Goal: Task Accomplishment & Management: Use online tool/utility

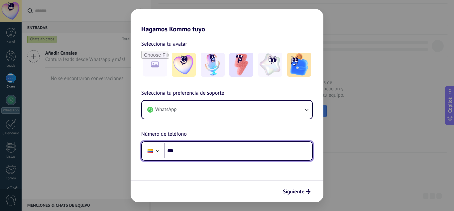
click at [194, 156] on input "***" at bounding box center [238, 150] width 148 height 15
click at [181, 154] on input "***" at bounding box center [238, 150] width 148 height 15
type input "**********"
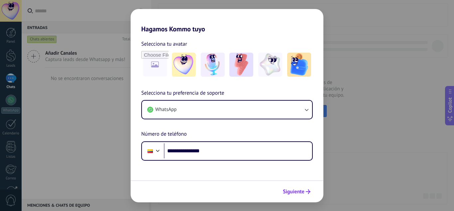
click at [295, 196] on button "Siguiente" at bounding box center [297, 191] width 34 height 11
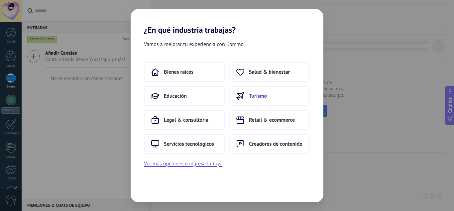
click at [267, 86] on button "Turismo" at bounding box center [269, 96] width 81 height 20
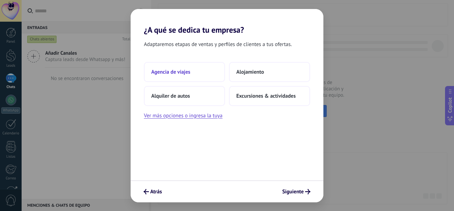
click at [196, 77] on button "Agencia de viajes" at bounding box center [184, 72] width 81 height 20
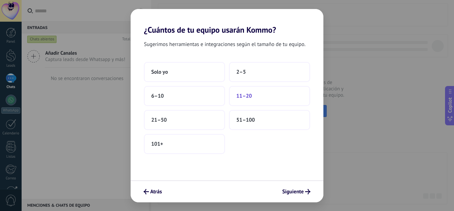
click at [258, 96] on button "11–20" at bounding box center [269, 96] width 81 height 20
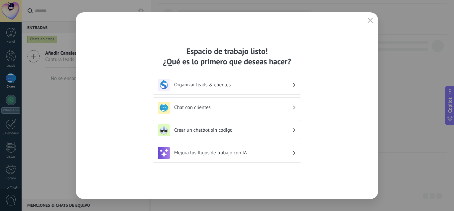
click at [248, 107] on h3 "Chat con clientes" at bounding box center [233, 107] width 118 height 6
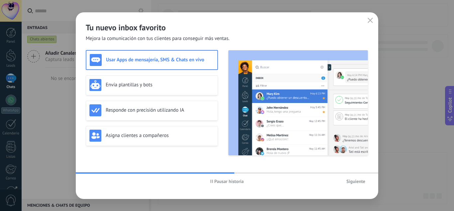
click at [350, 179] on span "Siguiente" at bounding box center [356, 181] width 19 height 5
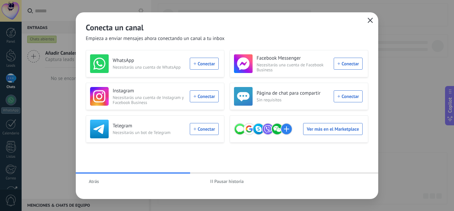
click at [369, 23] on span "button" at bounding box center [370, 21] width 5 height 6
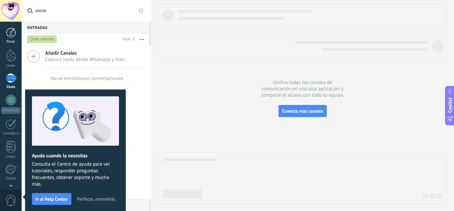
click at [11, 36] on div at bounding box center [11, 33] width 10 height 10
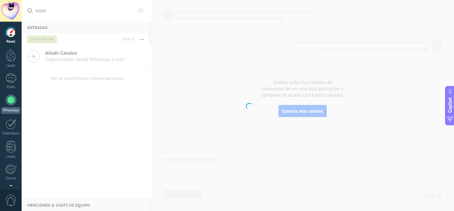
click at [9, 98] on div at bounding box center [11, 99] width 11 height 11
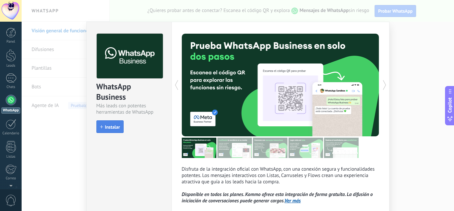
click at [112, 124] on span "Instalar" at bounding box center [112, 126] width 15 height 5
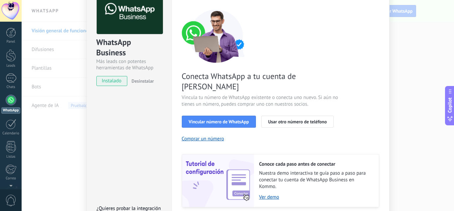
scroll to position [33, 0]
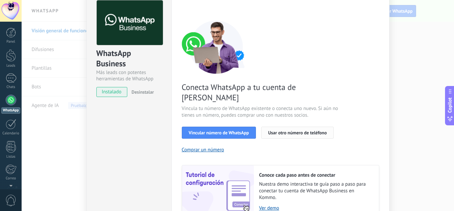
click at [297, 130] on span "Usar otro número de teléfono" at bounding box center [297, 132] width 59 height 5
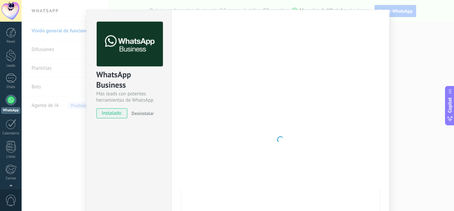
scroll to position [0, 0]
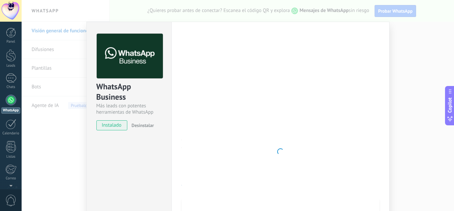
click at [395, 64] on div "WhatsApp Business Más leads con potentes herramientas de WhatsApp instalado Des…" at bounding box center [238, 105] width 433 height 211
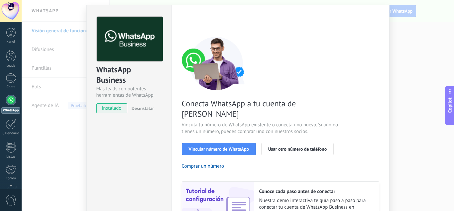
scroll to position [33, 0]
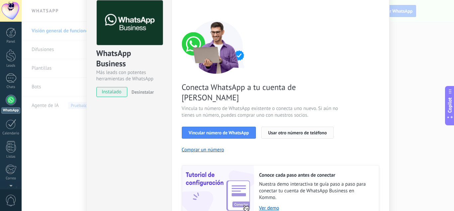
click at [305, 126] on button "Usar otro número de teléfono" at bounding box center [297, 132] width 72 height 12
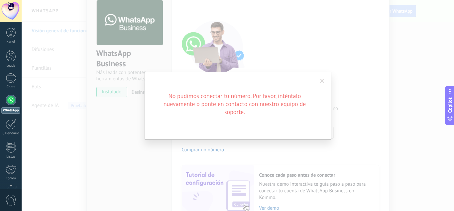
click at [325, 81] on span at bounding box center [322, 80] width 11 height 11
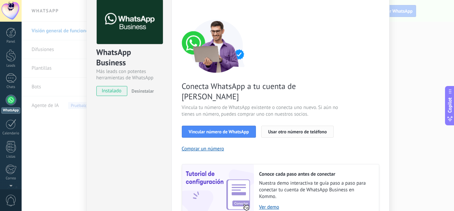
scroll to position [18, 0]
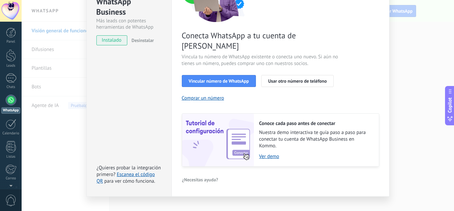
click at [150, 95] on div "WhatsApp Business Más leads con potentes herramientas de WhatsApp instalado Des…" at bounding box center [128, 66] width 85 height 259
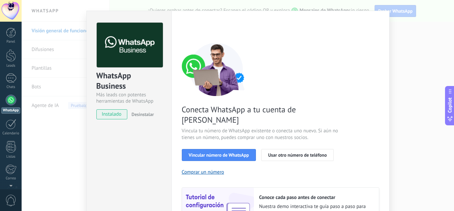
scroll to position [0, 0]
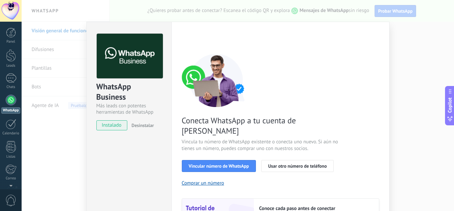
click at [352, 67] on div "Conecta WhatsApp a tu cuenta de Kommo Vincula tu número de WhatsApp existente o…" at bounding box center [281, 153] width 198 height 198
click at [401, 35] on div "WhatsApp Business Más leads con potentes herramientas de WhatsApp instalado Des…" at bounding box center [238, 105] width 433 height 211
